Goal: Transaction & Acquisition: Purchase product/service

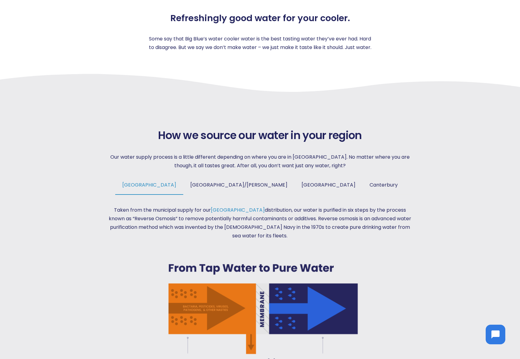
scroll to position [191, 0]
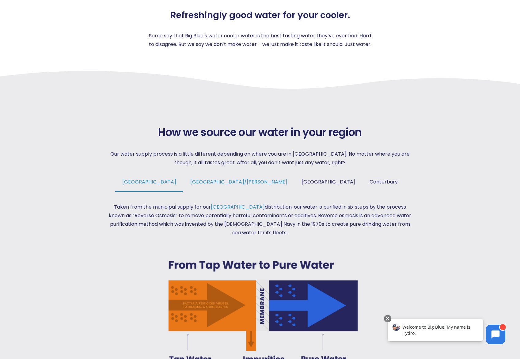
click at [228, 183] on span "Tauranga/Hamilton" at bounding box center [238, 181] width 97 height 7
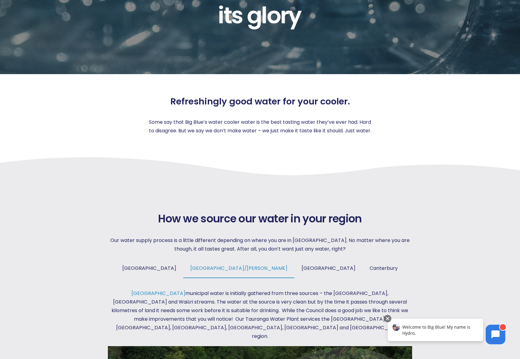
scroll to position [0, 0]
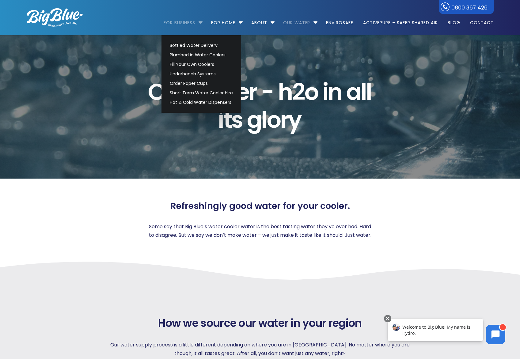
click at [174, 22] on link "For Business" at bounding box center [182, 20] width 36 height 40
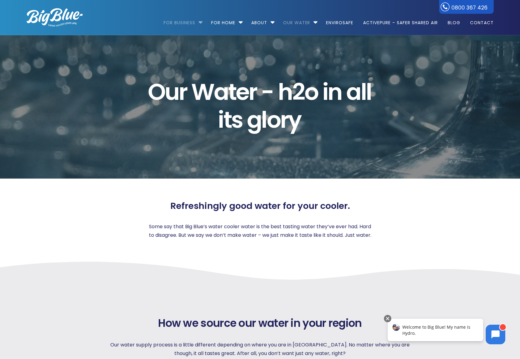
click at [174, 22] on link "For Business" at bounding box center [182, 20] width 36 height 40
click at [199, 23] on li "For Business Bottled Water Delivery Plumbed in Water Coolers Fill Your Own Cool…" at bounding box center [185, 19] width 42 height 35
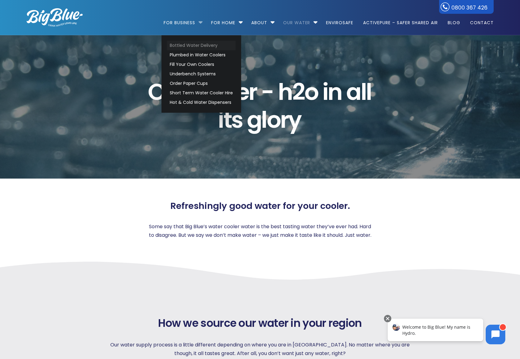
click at [194, 44] on link "Bottled Water Delivery" at bounding box center [201, 46] width 69 height 10
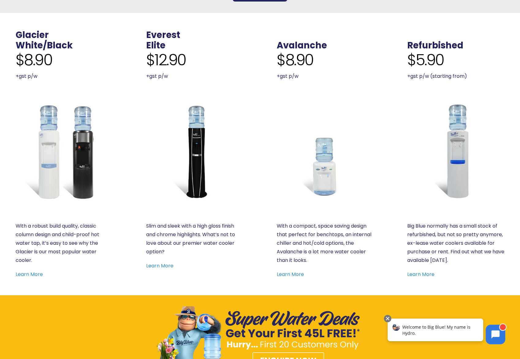
scroll to position [292, 0]
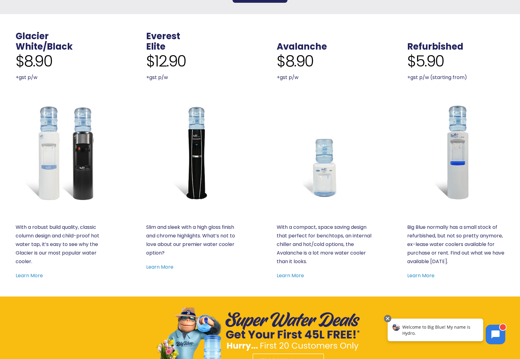
click at [198, 136] on img at bounding box center [194, 152] width 97 height 97
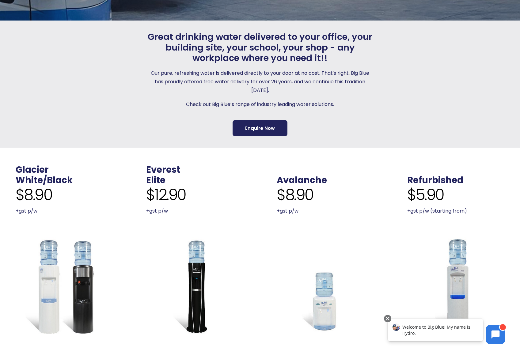
scroll to position [148, 0]
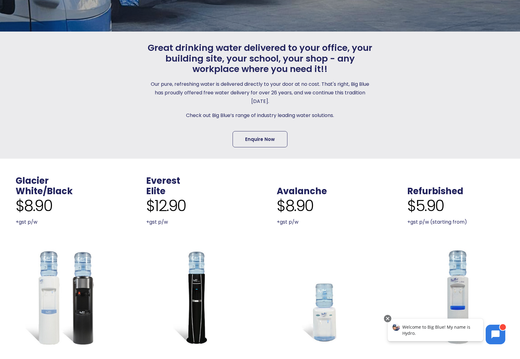
click at [257, 138] on link "Enquire Now" at bounding box center [260, 139] width 55 height 16
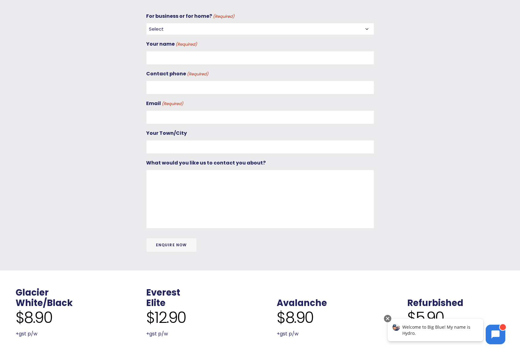
scroll to position [306, 0]
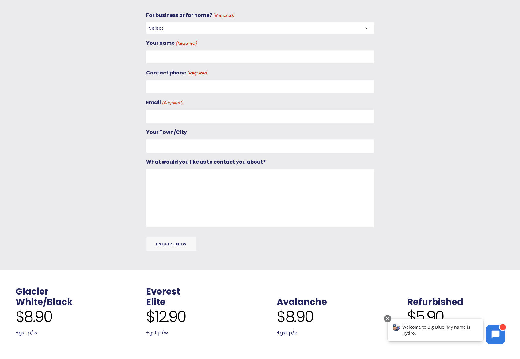
click at [174, 29] on select "Select For Business For Home" at bounding box center [260, 28] width 228 height 12
select select "For Business"
click at [146, 22] on select "Select For Business For Home" at bounding box center [260, 28] width 228 height 12
click at [170, 59] on input "Your name (Required)" at bounding box center [260, 57] width 228 height 14
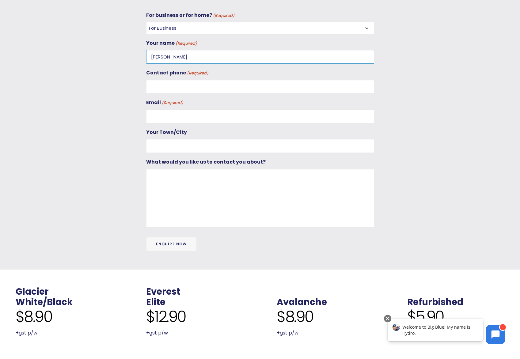
type input "[PERSON_NAME]"
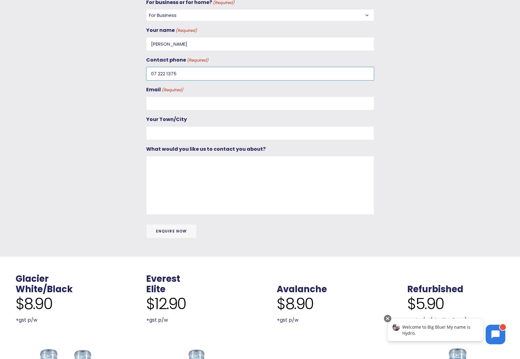
scroll to position [320, 0]
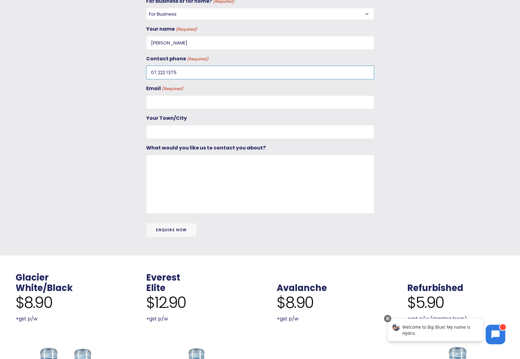
type input "07 222 1375"
